Goal: Information Seeking & Learning: Compare options

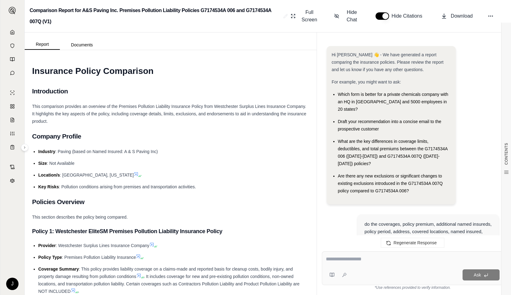
scroll to position [1432, 0]
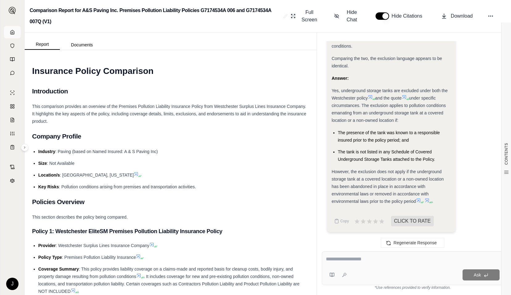
click at [16, 34] on link at bounding box center [12, 32] width 17 height 12
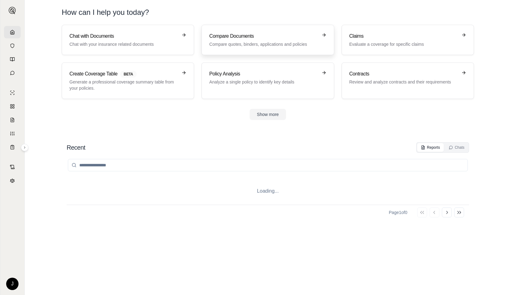
click at [221, 40] on div "Compare Documents Compare quotes, binders, applications and policies" at bounding box center [263, 39] width 108 height 15
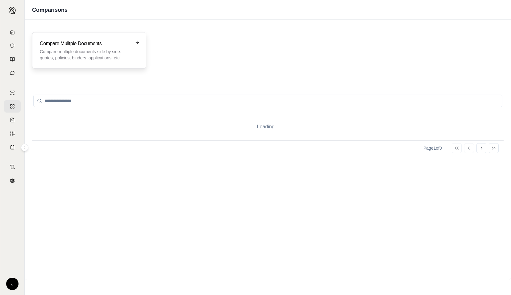
click at [86, 41] on h3 "Compare Mulitple Documents" at bounding box center [85, 43] width 90 height 7
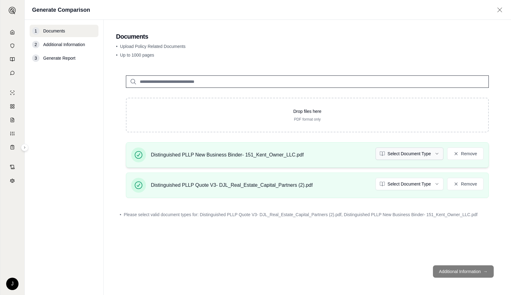
click at [397, 151] on html "J Generate Comparison 1 Documents 2 Additional Information 3 Generate Report Do…" at bounding box center [255, 147] width 511 height 295
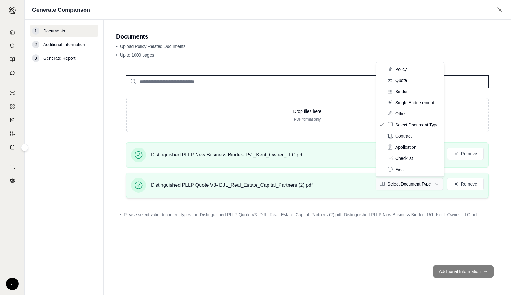
click at [405, 184] on html "J Generate Comparison 1 Documents 2 Additional Information 3 Generate Report Do…" at bounding box center [255, 147] width 511 height 295
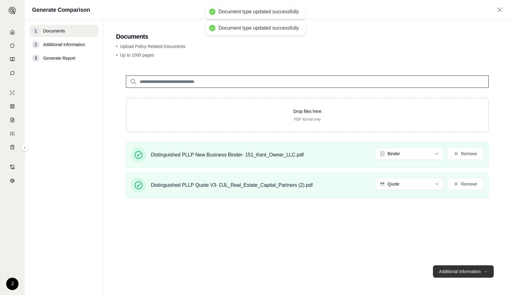
click at [466, 271] on button "Additional Information →" at bounding box center [463, 271] width 61 height 12
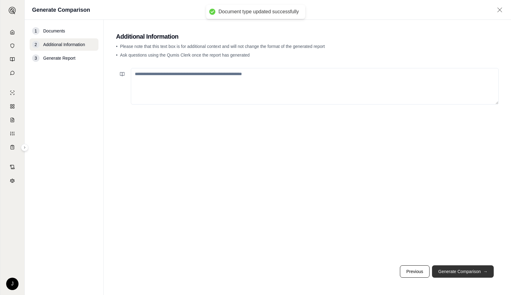
click at [466, 271] on button "Generate Comparison →" at bounding box center [463, 271] width 62 height 12
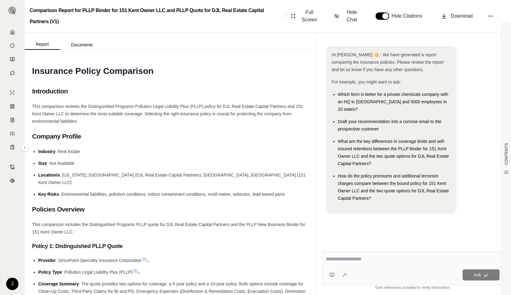
click at [367, 261] on textarea at bounding box center [413, 258] width 174 height 7
paste textarea "**********"
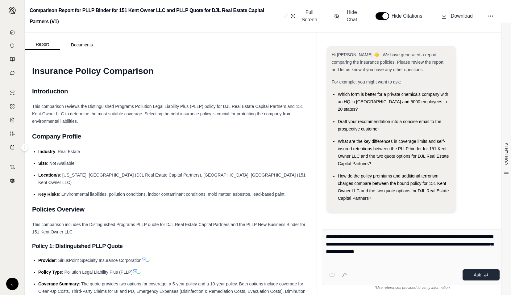
type textarea "**********"
click at [478, 279] on button "Ask" at bounding box center [481, 274] width 37 height 11
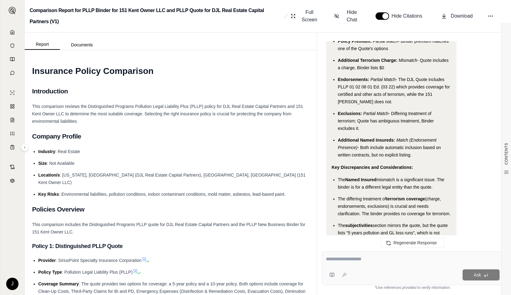
scroll to position [2599, 0]
